Goal: Transaction & Acquisition: Download file/media

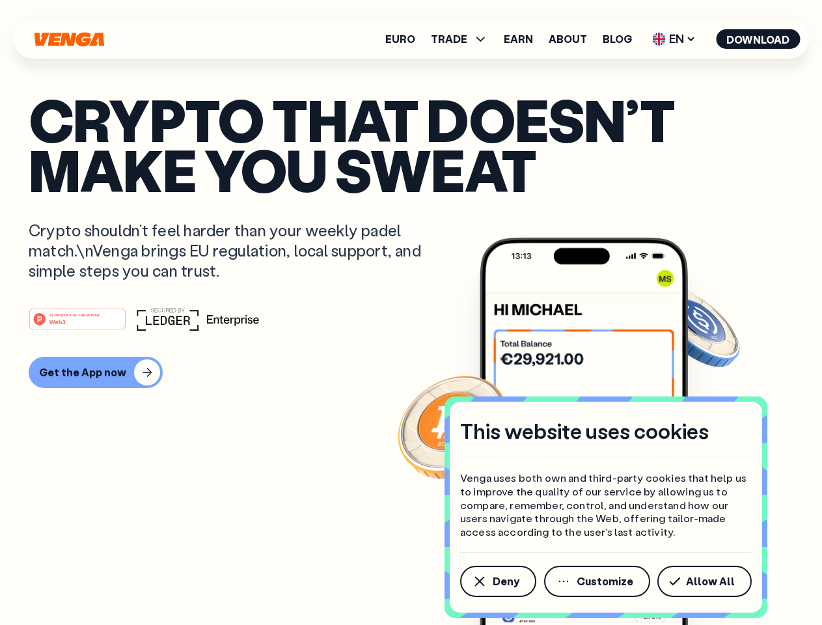
click at [411, 312] on div "#1 PRODUCT OF THE MONTH Web3" at bounding box center [411, 318] width 765 height 23
click at [497, 581] on span "Deny" at bounding box center [506, 581] width 27 height 10
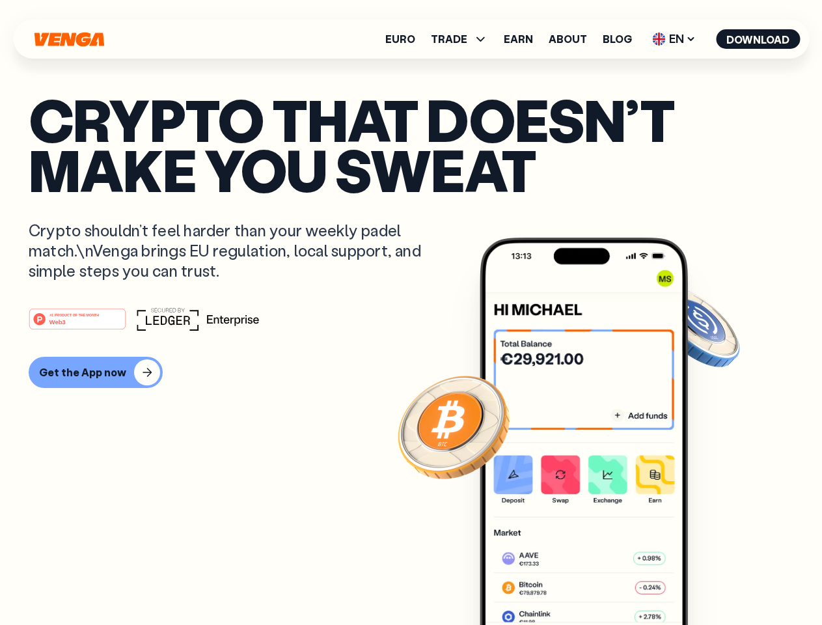
click at [598, 581] on img at bounding box center [584, 456] width 208 height 436
click at [707, 581] on article "Crypto that doesn’t make you sweat Crypto shouldn’t feel harder than your weekl…" at bounding box center [411, 338] width 765 height 488
click at [464, 39] on span "TRADE" at bounding box center [449, 39] width 36 height 10
click at [674, 39] on span "EN" at bounding box center [674, 39] width 53 height 21
click at [758, 39] on button "Download" at bounding box center [758, 39] width 84 height 20
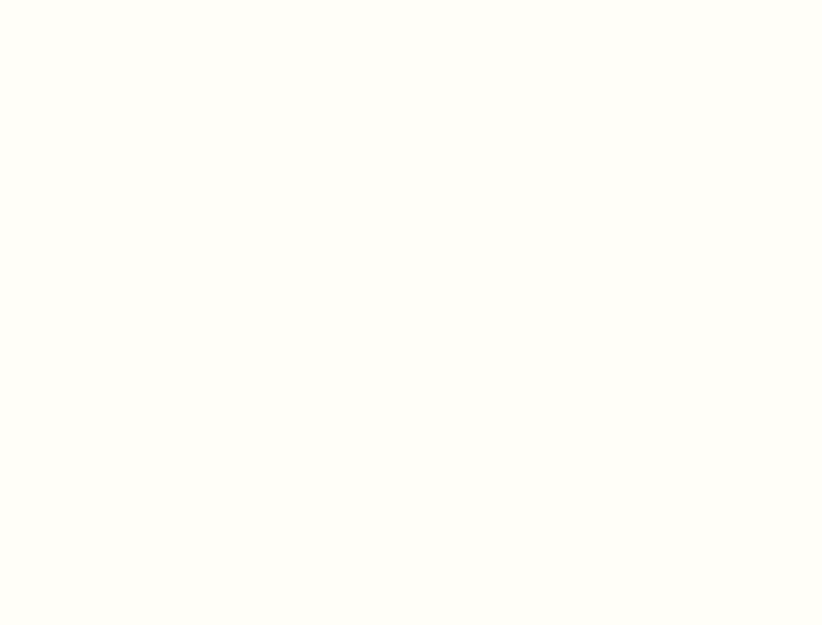
click at [411, 0] on html "This website uses cookies Venga uses both own and third-party cookies that help…" at bounding box center [411, 0] width 822 height 0
click at [94, 0] on html "This website uses cookies Venga uses both own and third-party cookies that help…" at bounding box center [411, 0] width 822 height 0
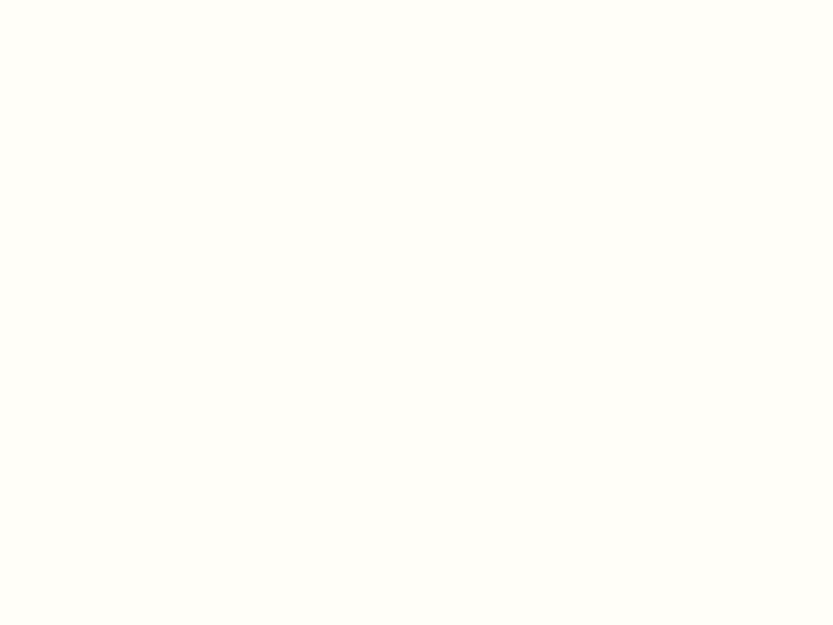
click at [79, 0] on html "This website uses cookies Venga uses both own and third-party cookies that help…" at bounding box center [416, 0] width 833 height 0
